Goal: Check status: Check status

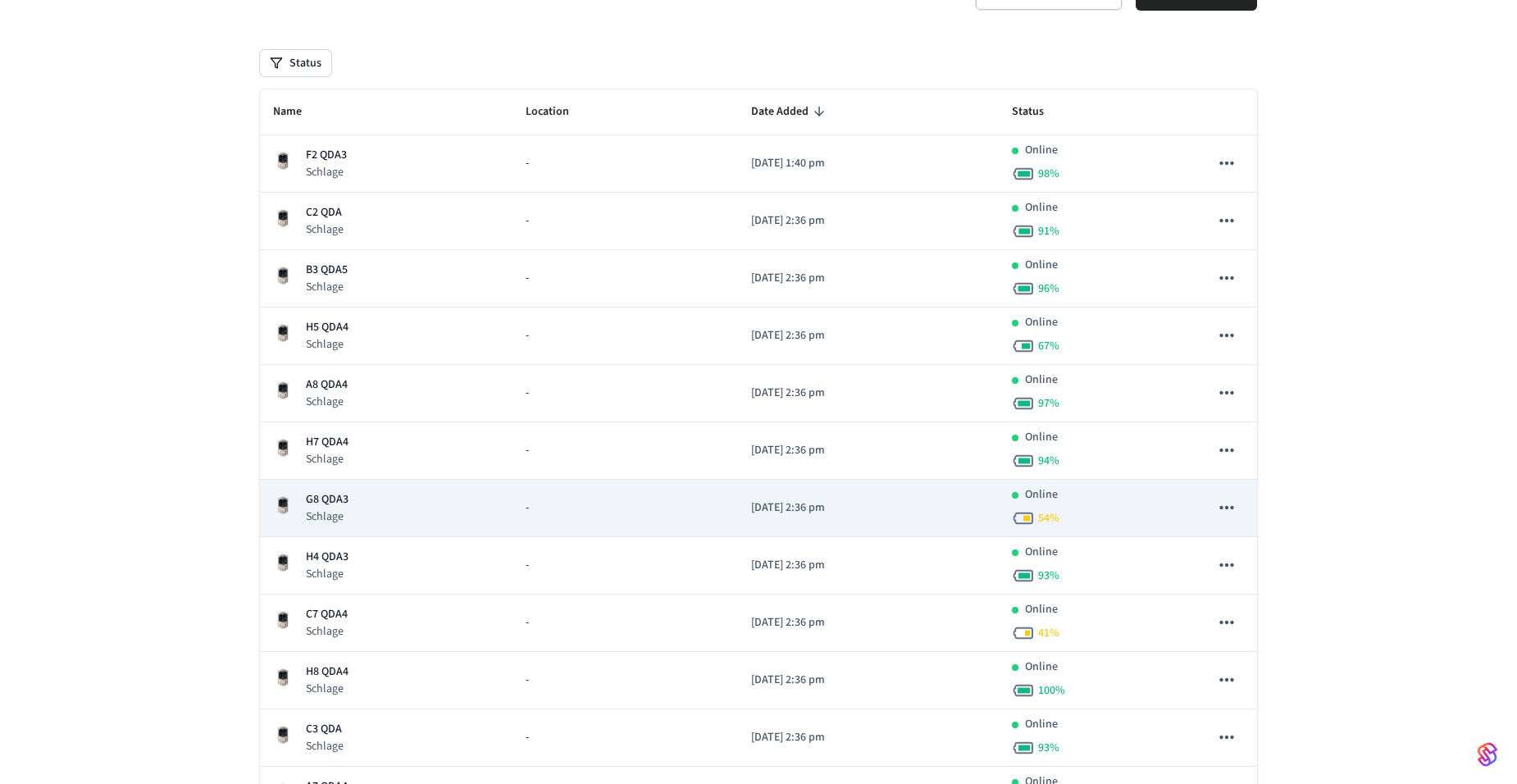
scroll to position [164, 0]
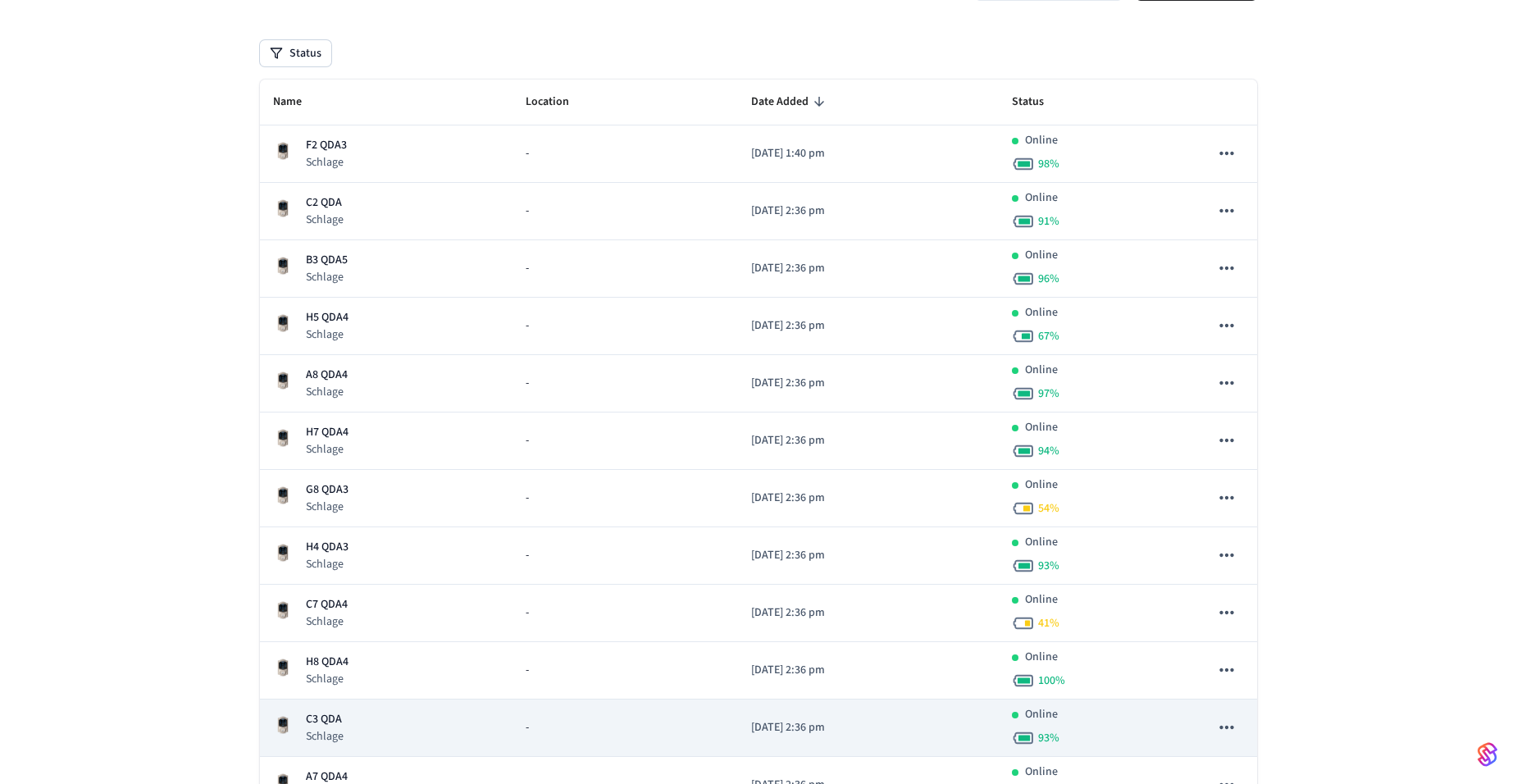
click at [339, 719] on p "C3 QDA" at bounding box center [325, 719] width 38 height 17
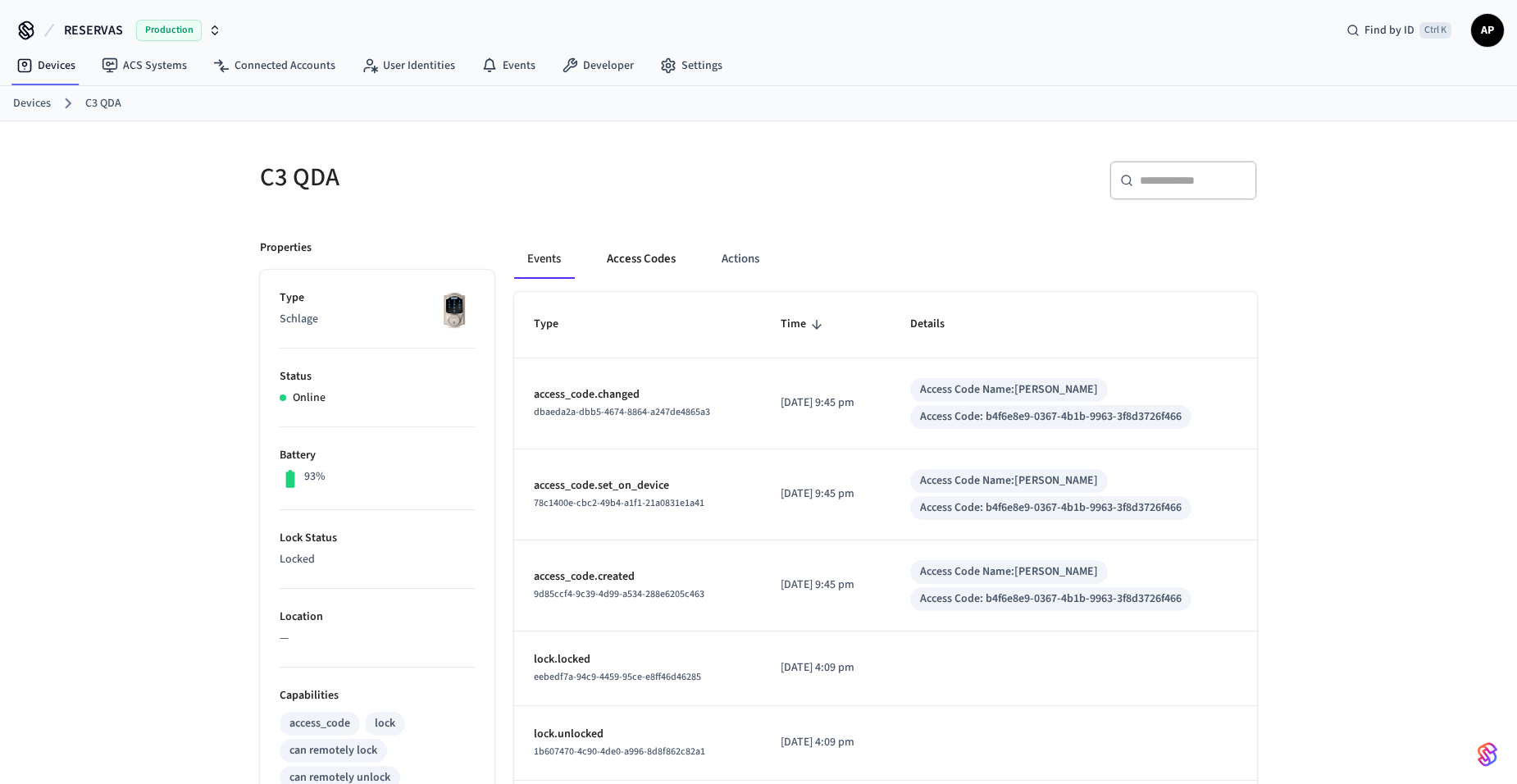
click at [636, 268] on button "Access Codes" at bounding box center [641, 259] width 95 height 39
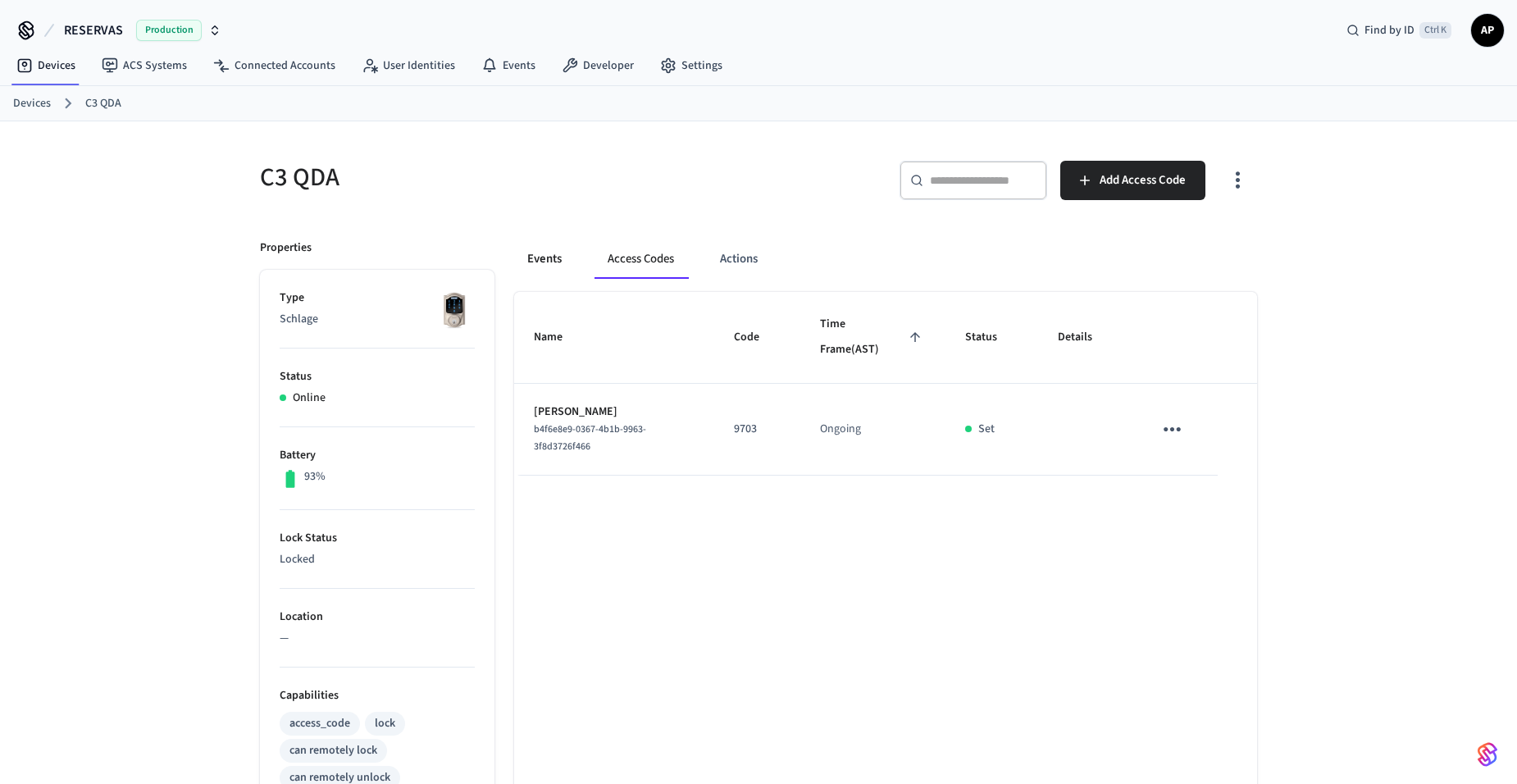
click at [545, 262] on button "Events" at bounding box center [544, 259] width 61 height 39
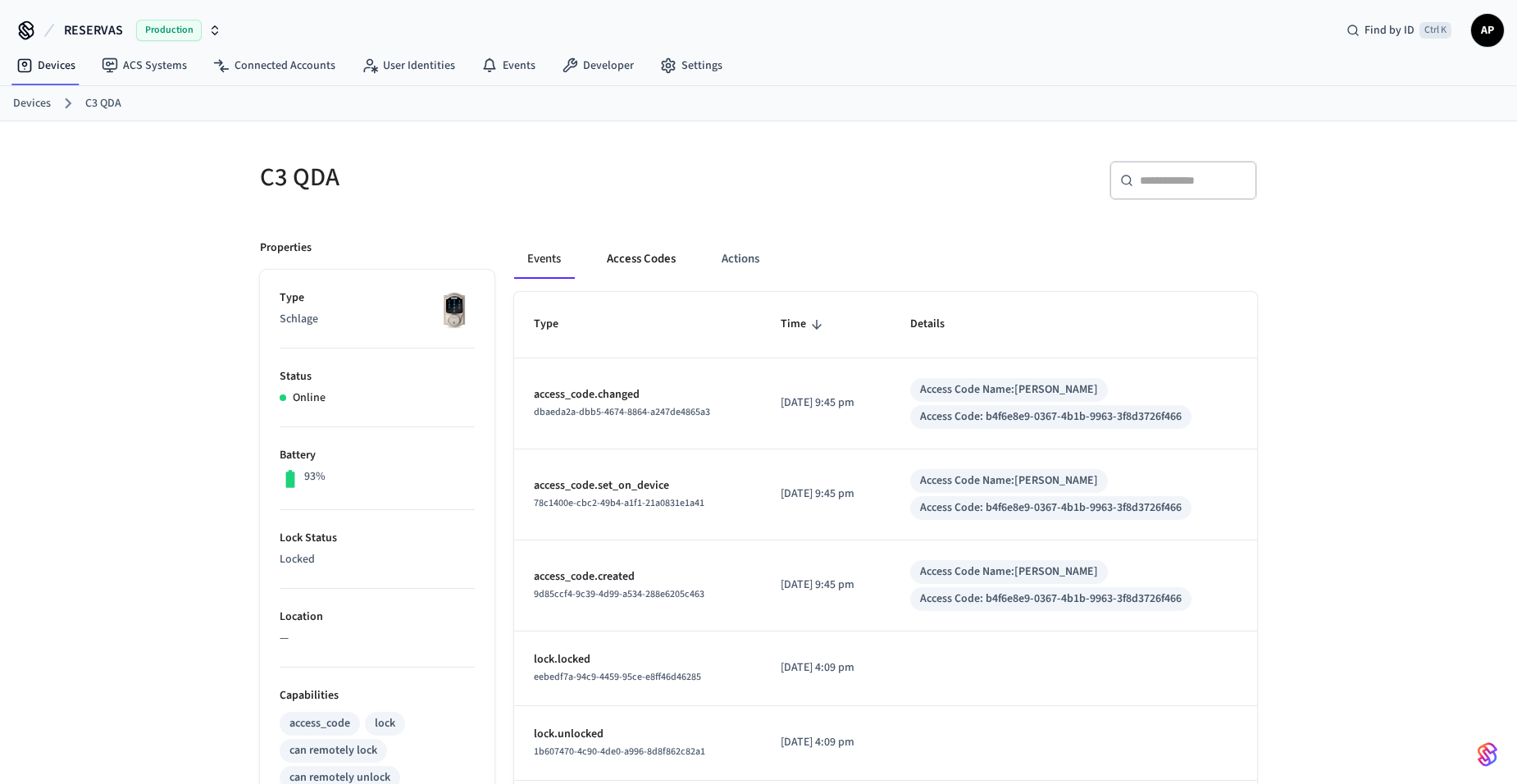
click at [635, 250] on button "Access Codes" at bounding box center [641, 259] width 95 height 39
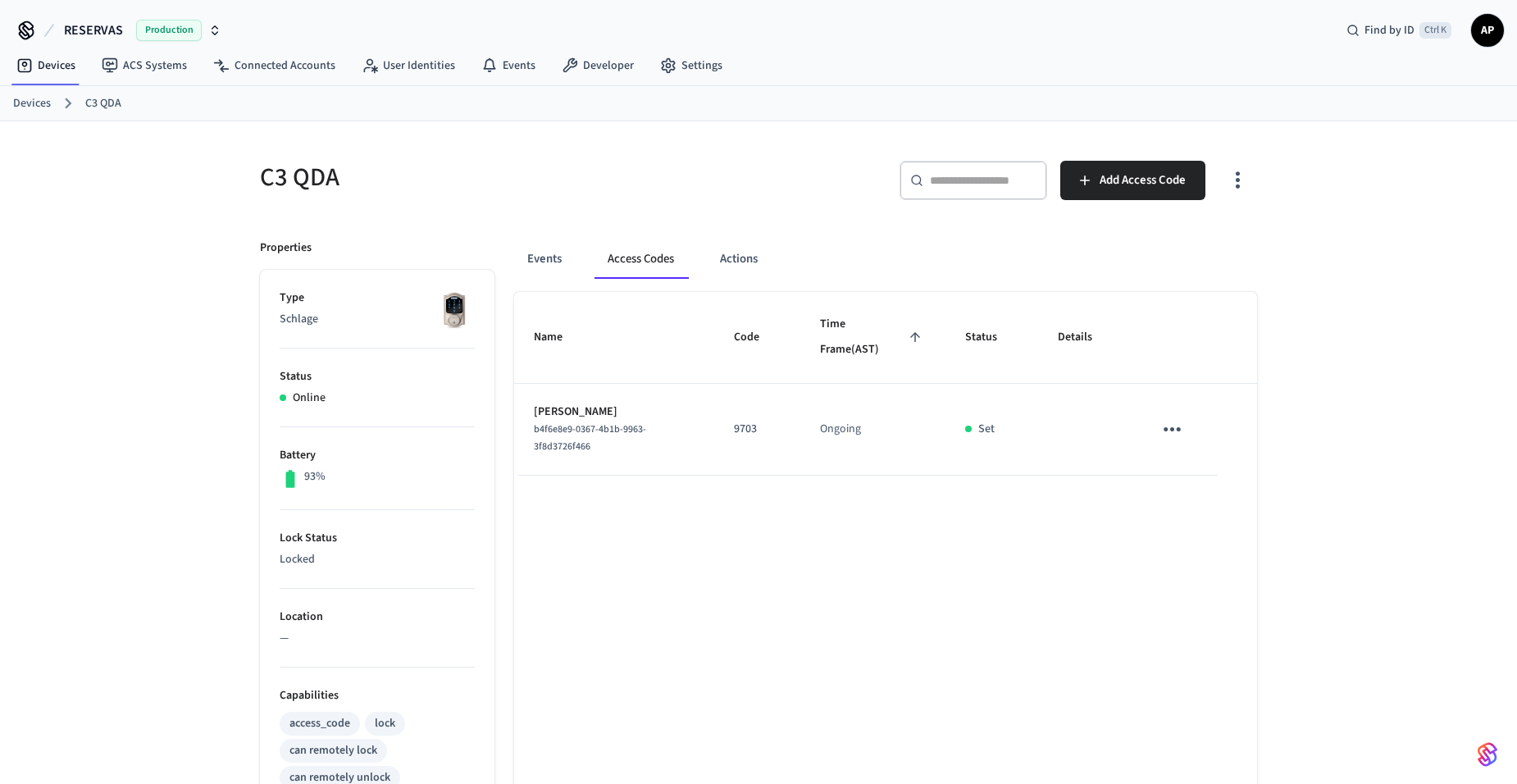
click at [491, 254] on div "Properties" at bounding box center [377, 247] width 234 height 17
click at [529, 259] on button "Events" at bounding box center [544, 259] width 61 height 39
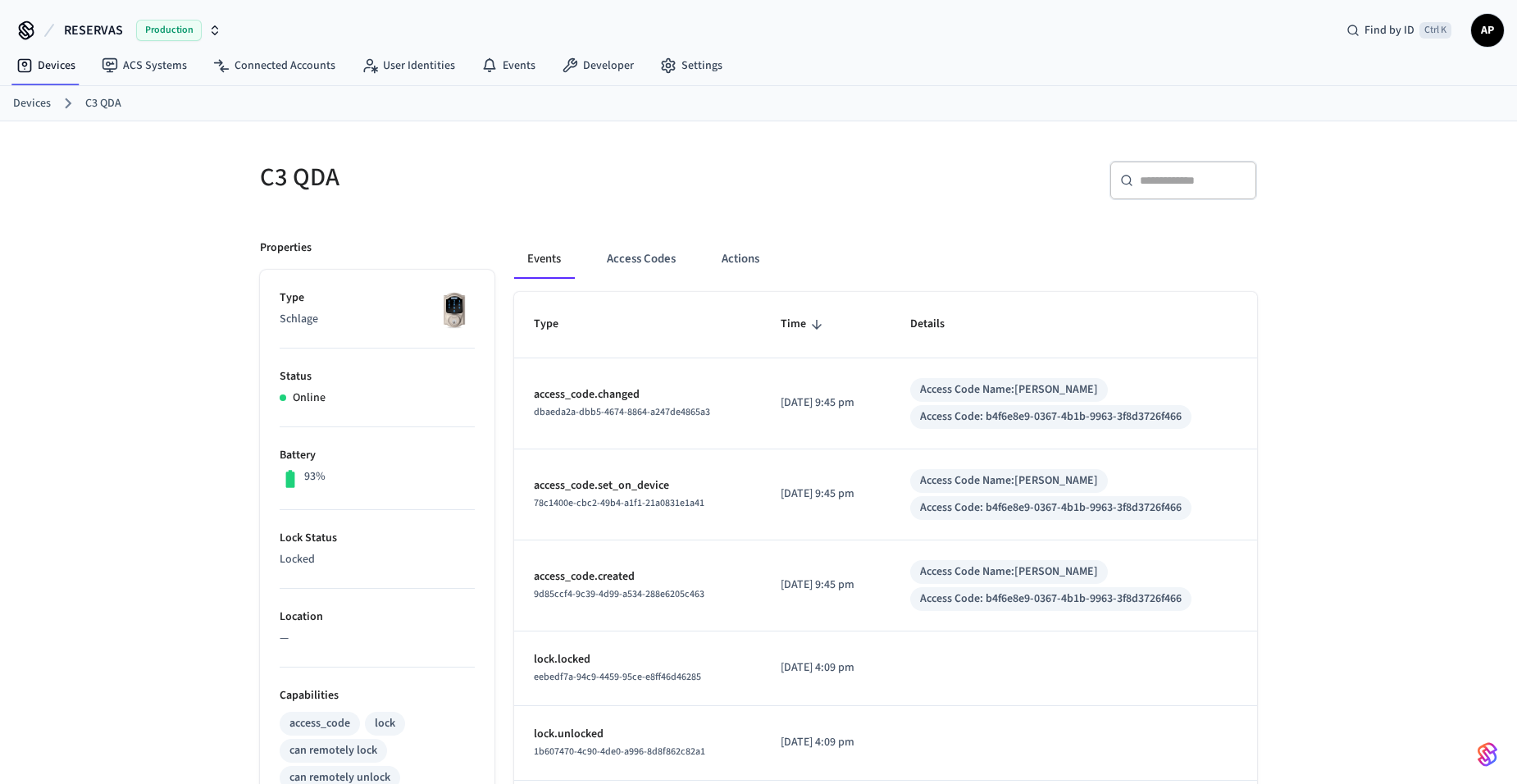
click at [43, 106] on link "Devices" at bounding box center [32, 103] width 38 height 17
